Goal: Task Accomplishment & Management: Manage account settings

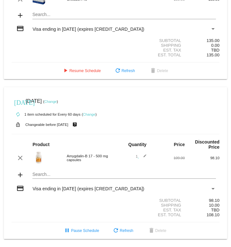
scroll to position [84, 0]
click at [57, 48] on link "Change" at bounding box center [50, 102] width 13 height 4
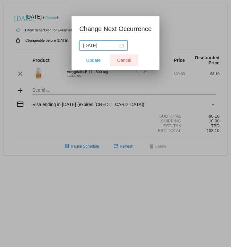
click at [121, 48] on span "Cancel" at bounding box center [124, 60] width 14 height 5
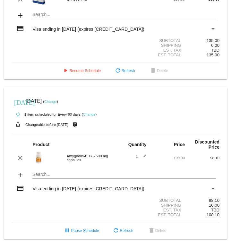
click at [48, 48] on small "Changeable before [DATE]" at bounding box center [46, 125] width 43 height 4
click at [90, 48] on div "autorenew 1 item scheduled for Every 60 days ( Change )" at bounding box center [116, 114] width 208 height 13
click at [89, 48] on link "Change" at bounding box center [89, 115] width 13 height 4
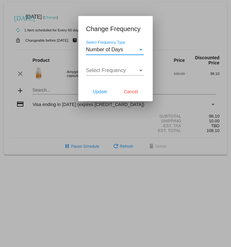
click at [150, 48] on mat-dialog-content "Number of Days Select Frequency Type Select Frequency Select Frequency" at bounding box center [115, 61] width 74 height 42
click at [128, 48] on span "Cancel" at bounding box center [131, 91] width 14 height 5
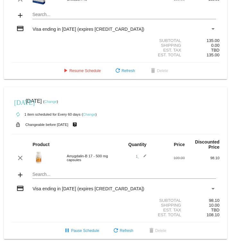
click at [148, 48] on div "1 edit" at bounding box center [133, 158] width 35 height 8
click at [146, 48] on div "clear Amygdalin-B 17 - 500 mg capsules 1 edit 109.00 98.10" at bounding box center [116, 157] width 208 height 13
click at [148, 48] on div "1 edit" at bounding box center [133, 158] width 35 height 8
click at [149, 48] on div "1 edit" at bounding box center [133, 158] width 35 height 8
click at [146, 48] on div "clear Amygdalin-B 17 - 500 mg capsules 1 edit 109.00 98.10" at bounding box center [116, 157] width 208 height 13
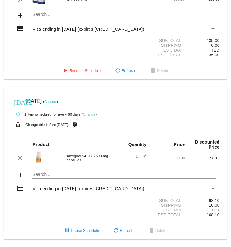
click at [145, 48] on mat-icon "edit" at bounding box center [143, 158] width 8 height 8
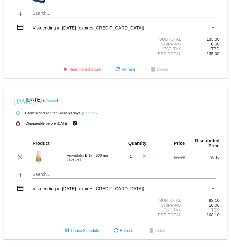
click at [134, 48] on div "1 Quantity" at bounding box center [134, 155] width 8 height 10
type input "0"
click at [23, 48] on mat-icon "clear" at bounding box center [20, 158] width 8 height 8
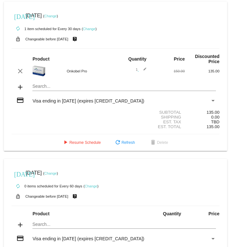
scroll to position [0, 0]
